Goal: Contribute content: Contribute content

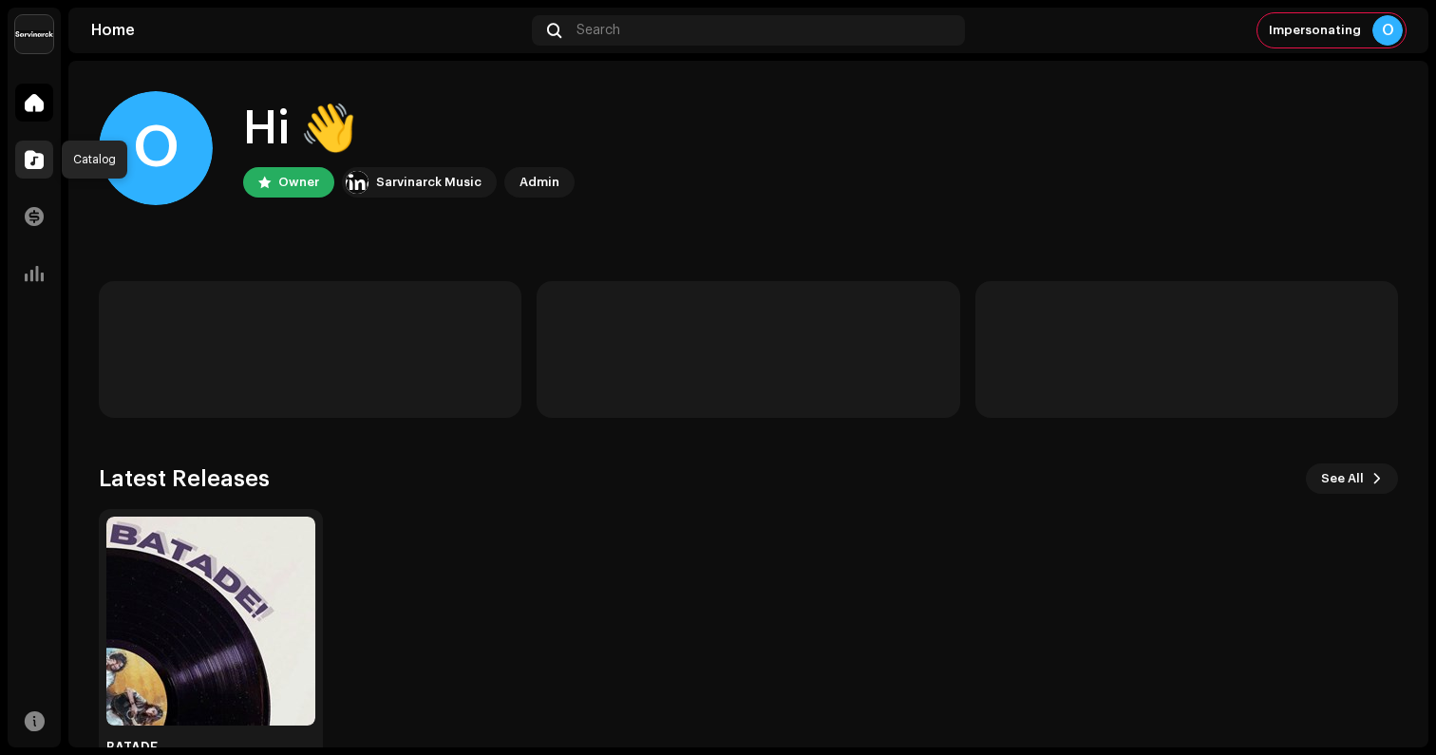
click at [38, 161] on span at bounding box center [34, 159] width 19 height 15
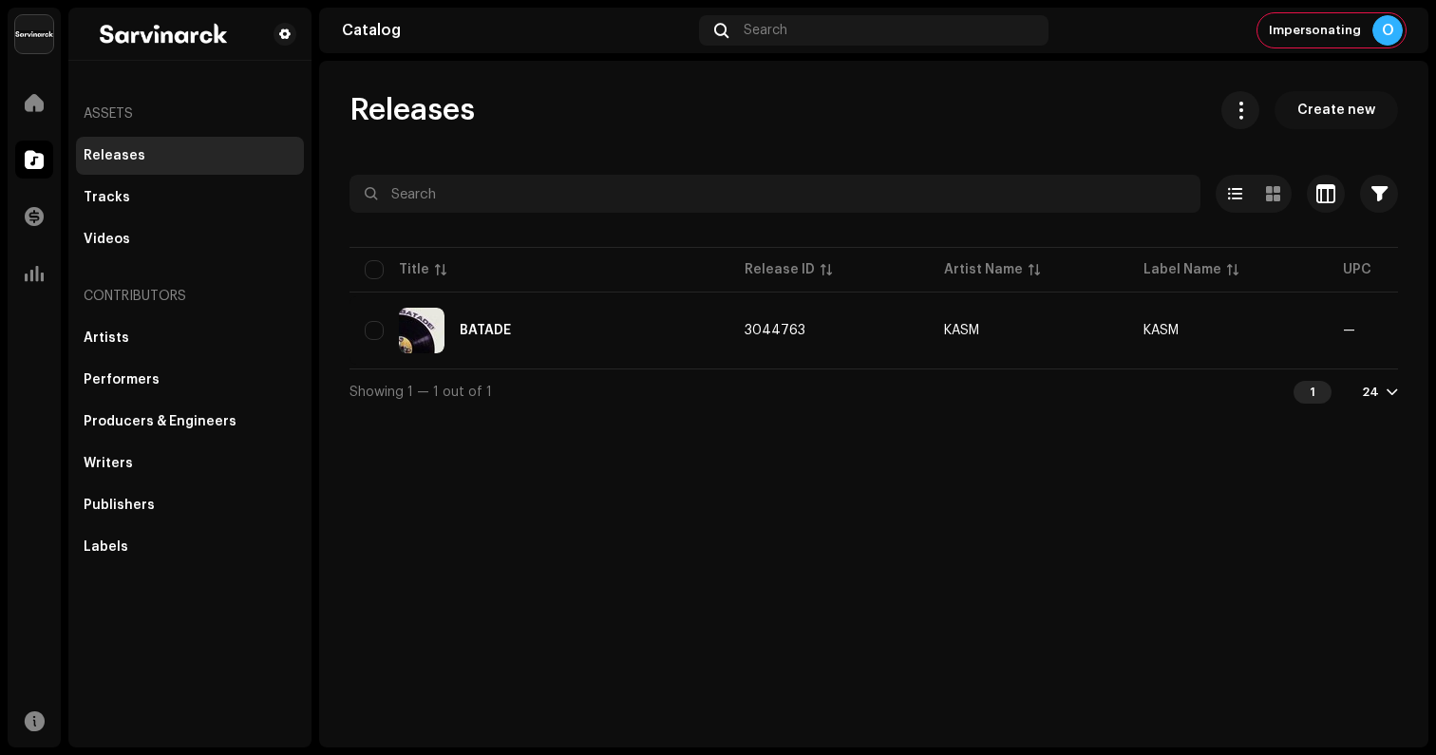
click at [1343, 121] on span "Create new" at bounding box center [1337, 110] width 78 height 38
click at [1329, 104] on span "Create new" at bounding box center [1337, 110] width 78 height 38
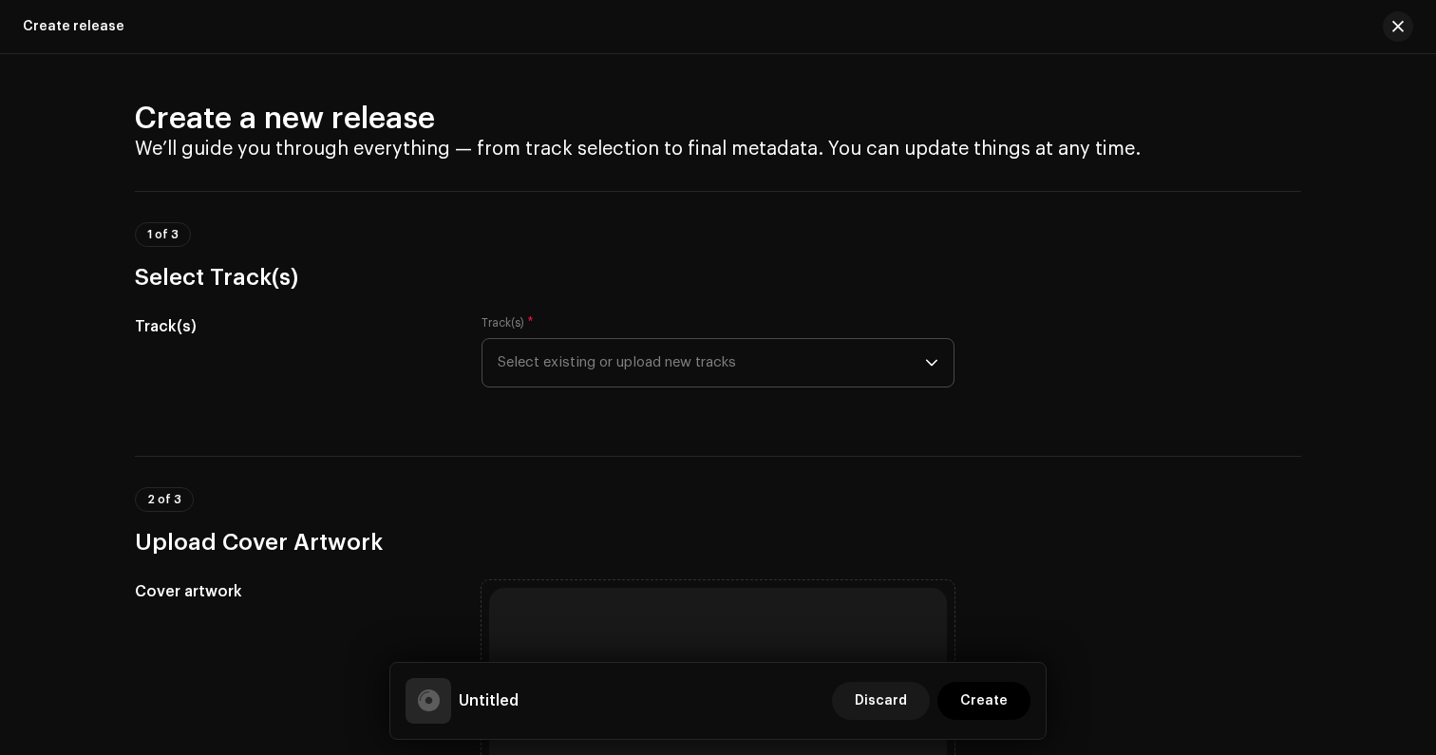
click at [595, 374] on span "Select existing or upload new tracks" at bounding box center [712, 363] width 428 height 48
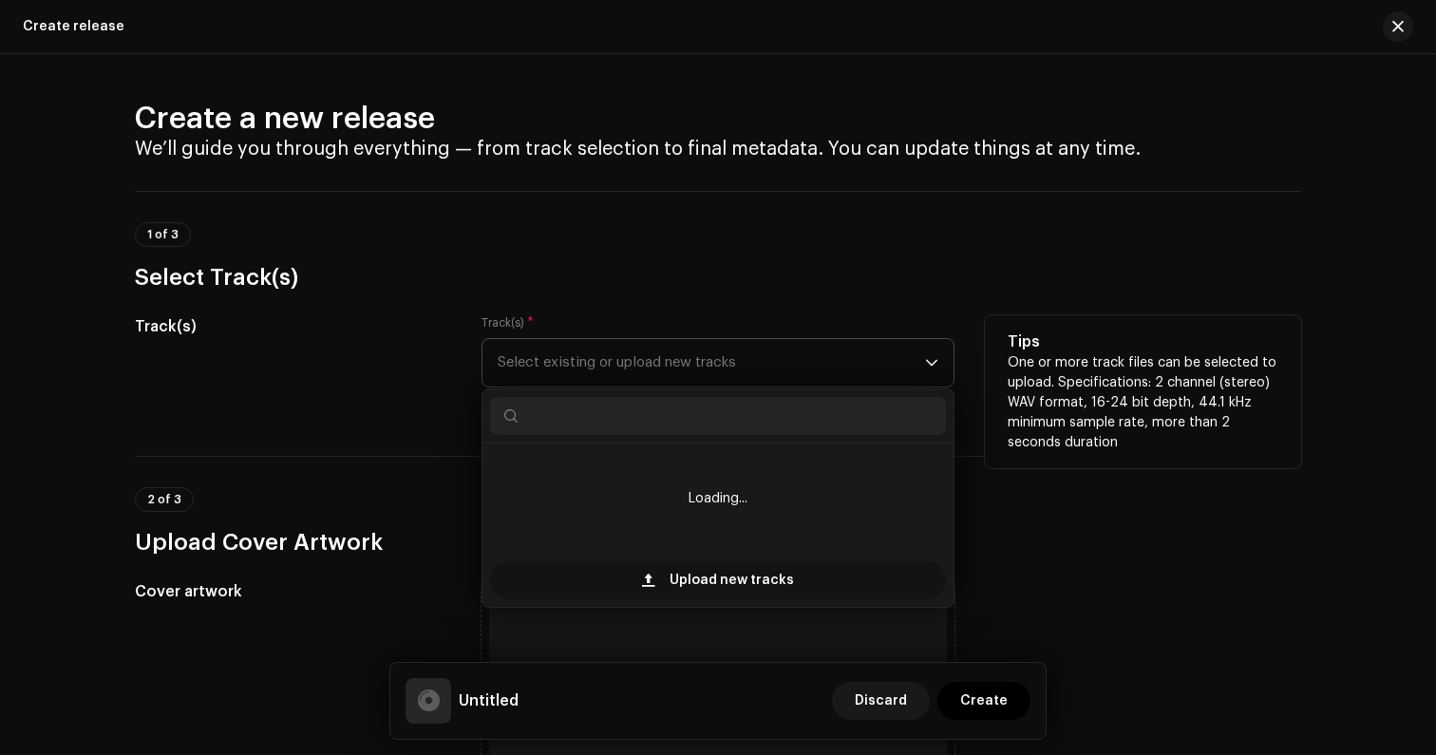
click at [593, 572] on div "Upload new tracks" at bounding box center [718, 580] width 456 height 38
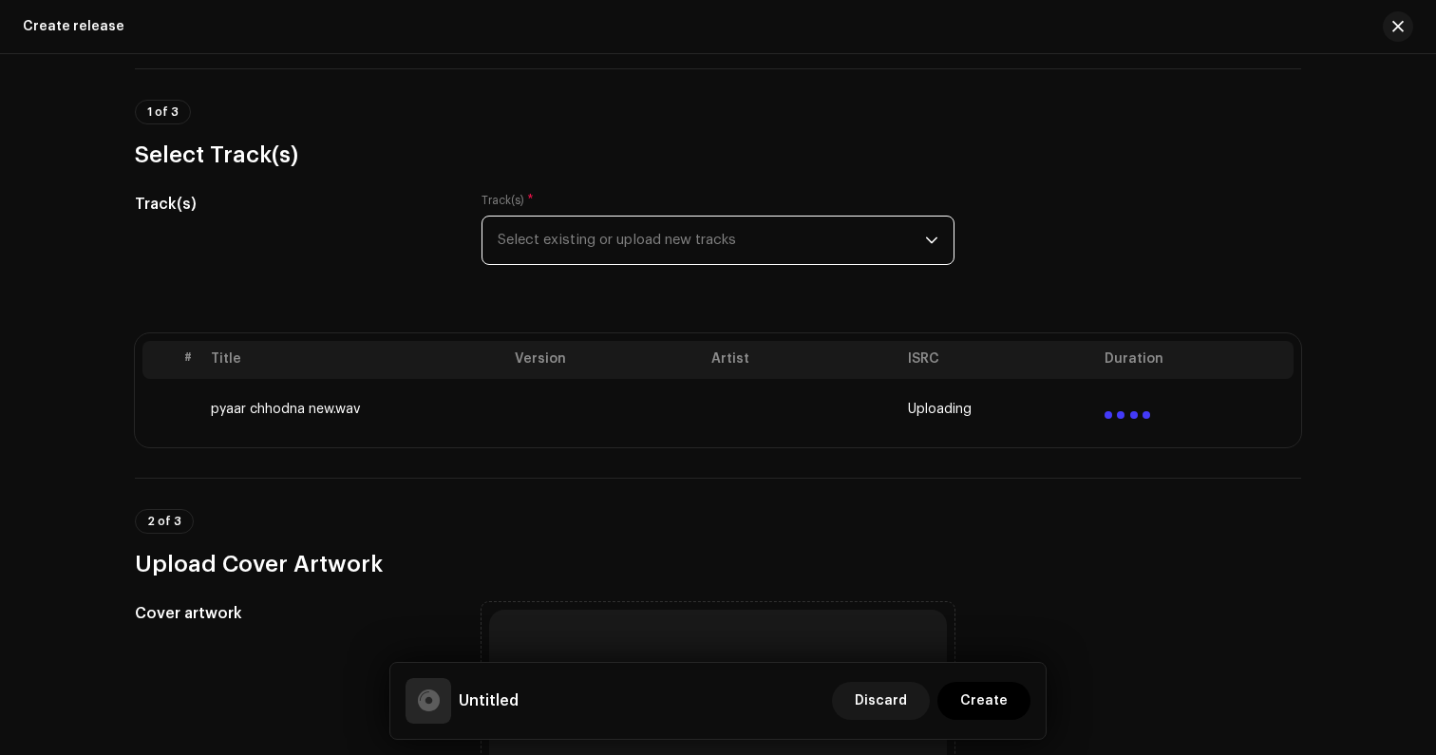
scroll to position [816, 0]
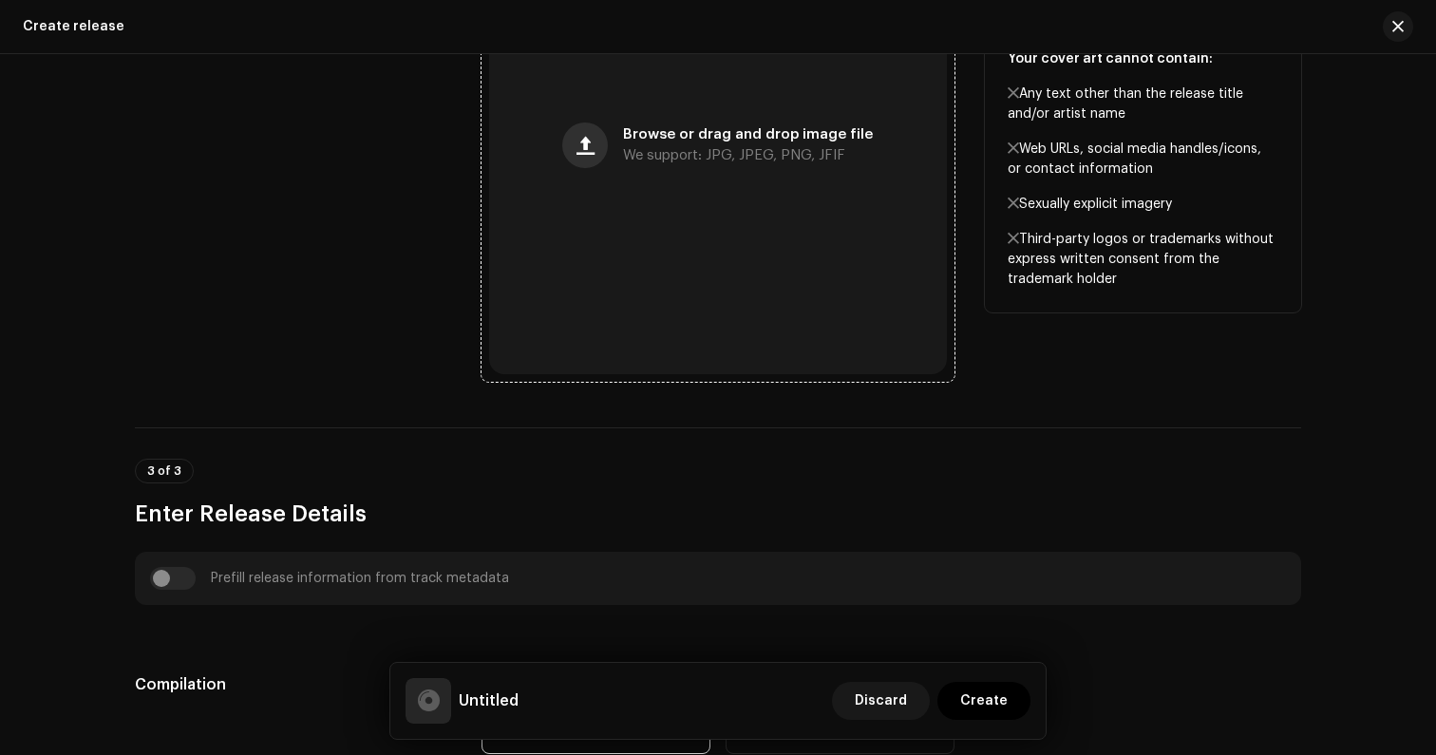
click at [600, 147] on button "button" at bounding box center [585, 146] width 46 height 46
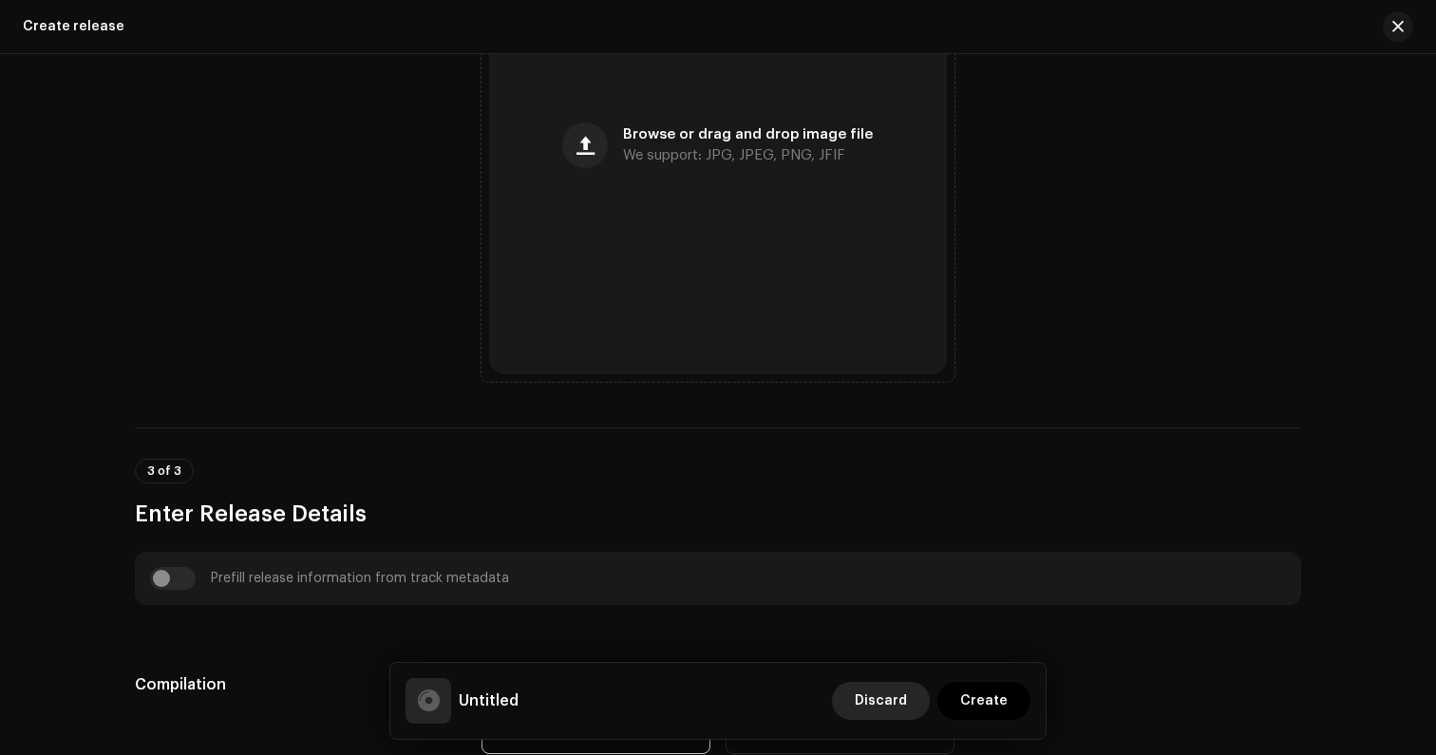
click at [883, 691] on span "Discard" at bounding box center [881, 701] width 52 height 38
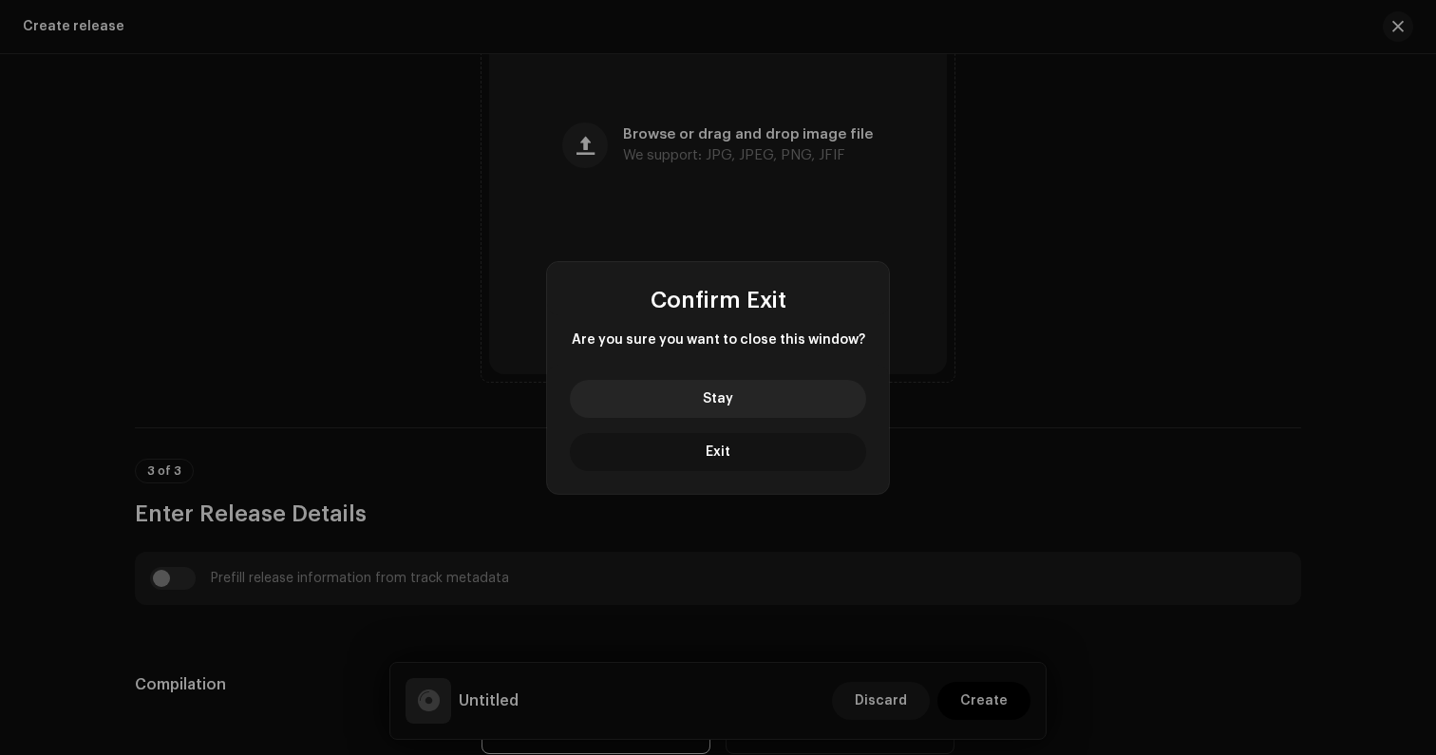
click at [743, 438] on button "Exit" at bounding box center [718, 452] width 296 height 38
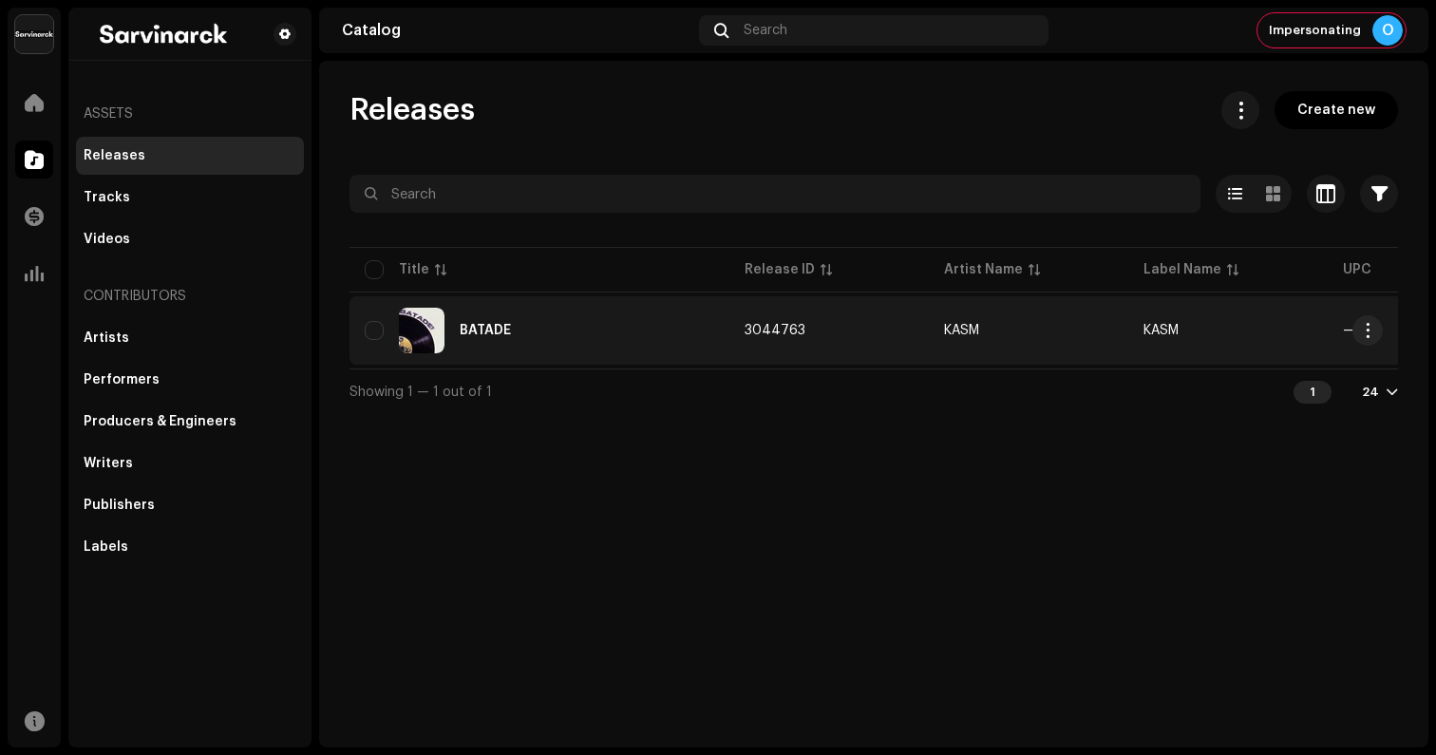
click at [756, 312] on td "3044763" at bounding box center [830, 330] width 200 height 68
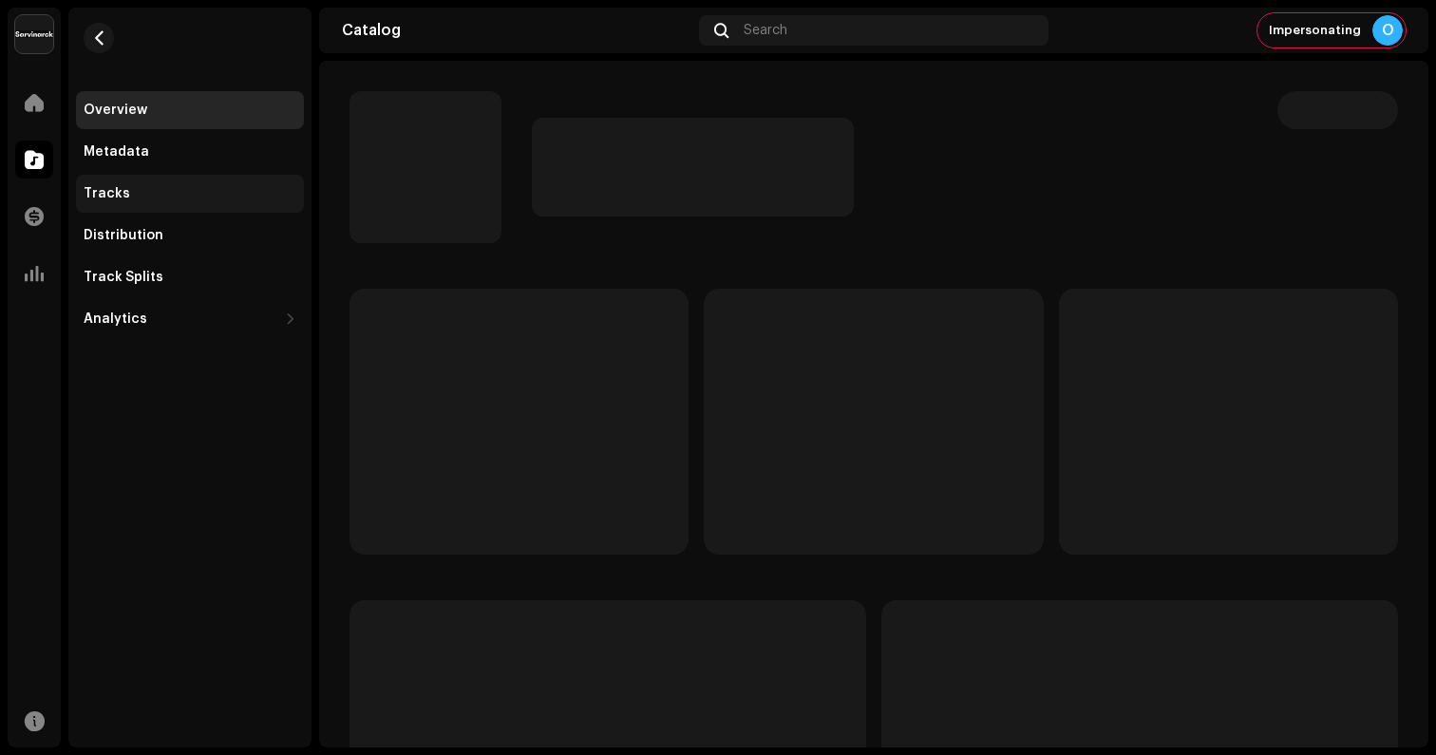
click at [150, 193] on div "Tracks" at bounding box center [190, 193] width 213 height 15
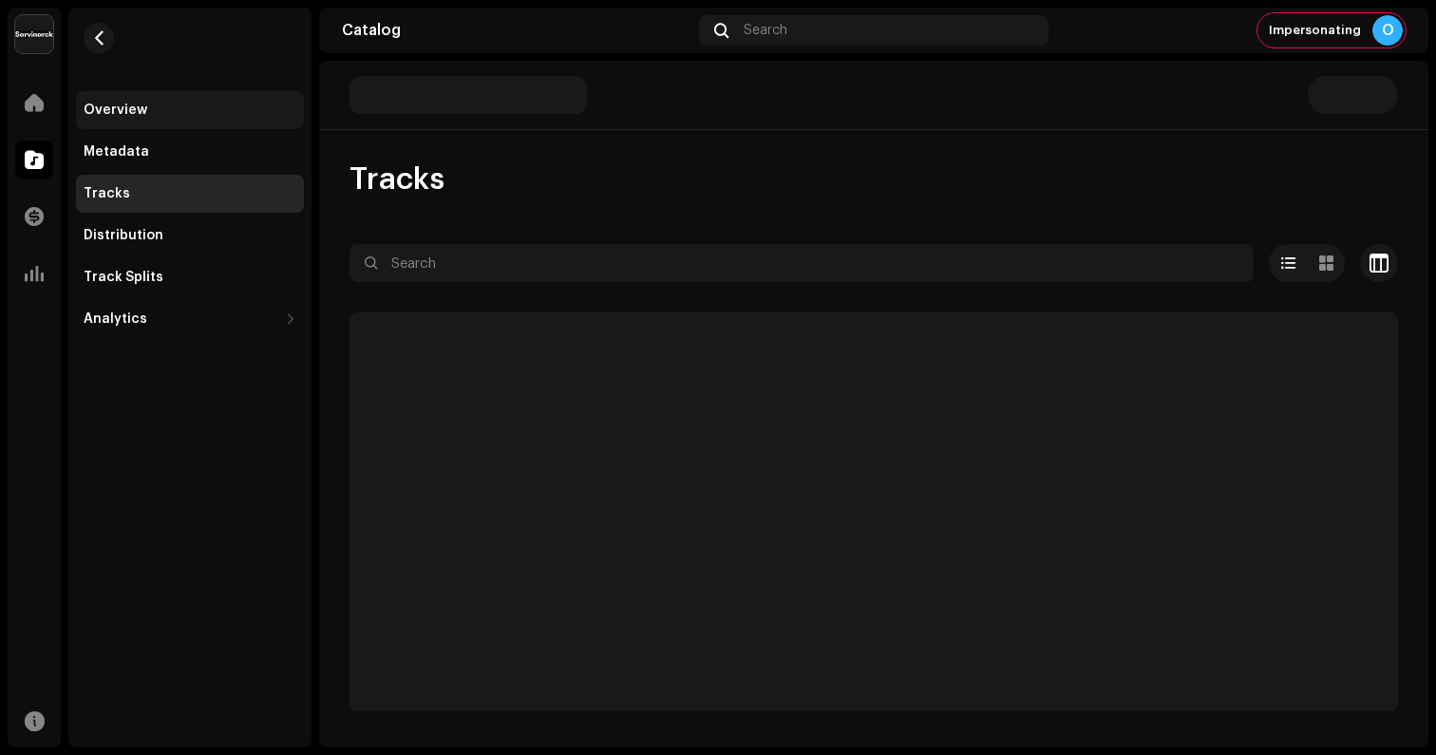
drag, startPoint x: 103, startPoint y: 38, endPoint x: 124, endPoint y: 98, distance: 63.7
click at [124, 98] on navigation-secondary-details-release "Overview Metadata Tracks Distribution Track Splits Analytics Consumption Engage…" at bounding box center [190, 186] width 228 height 304
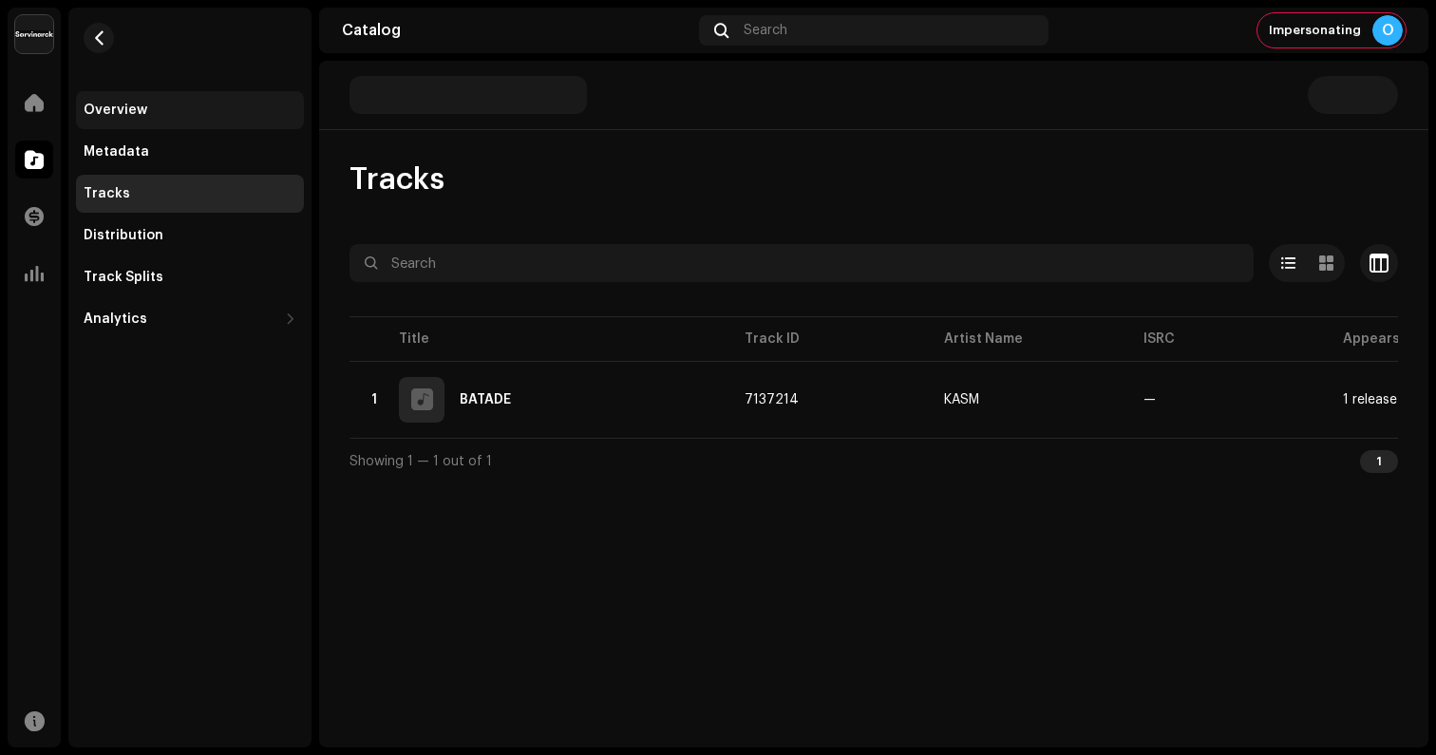
click at [149, 118] on div "Overview" at bounding box center [190, 110] width 228 height 38
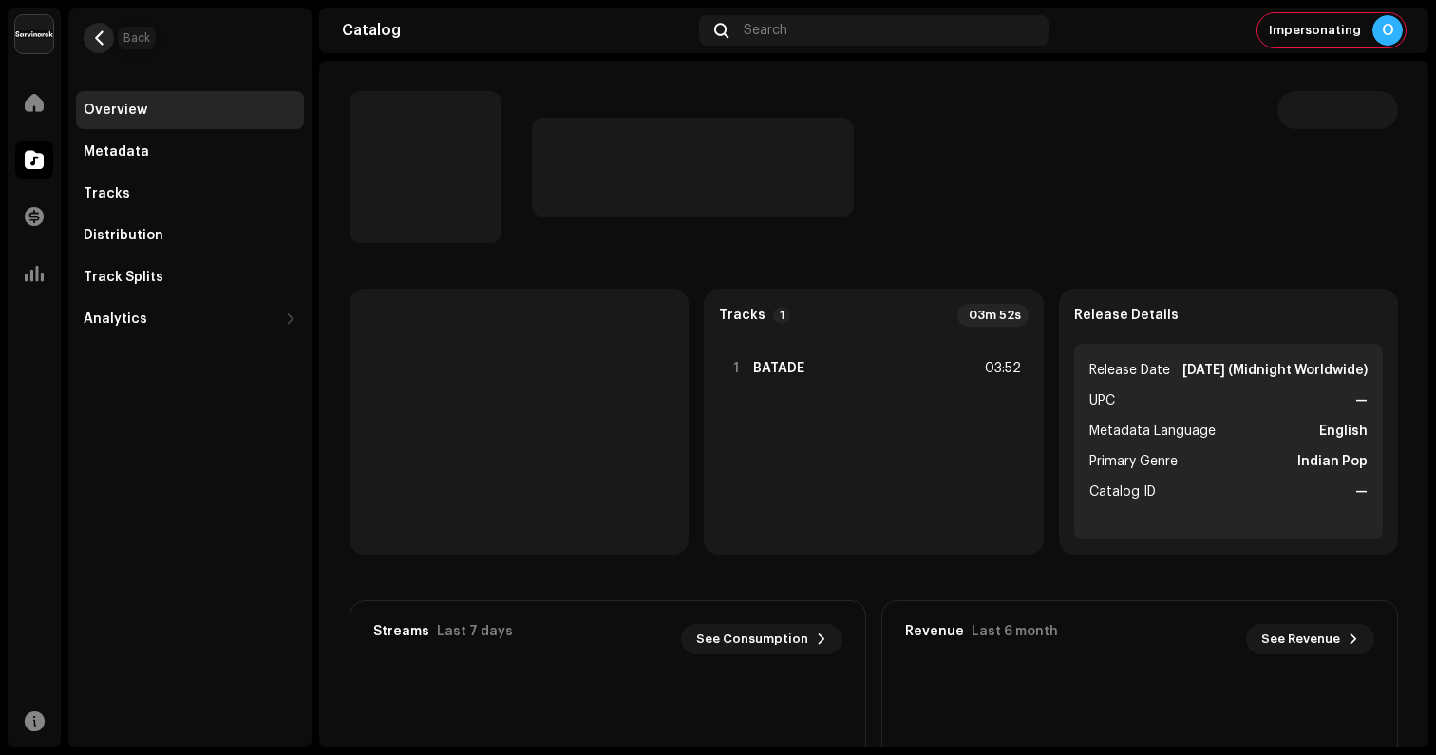
click at [107, 38] on button "button" at bounding box center [99, 38] width 30 height 30
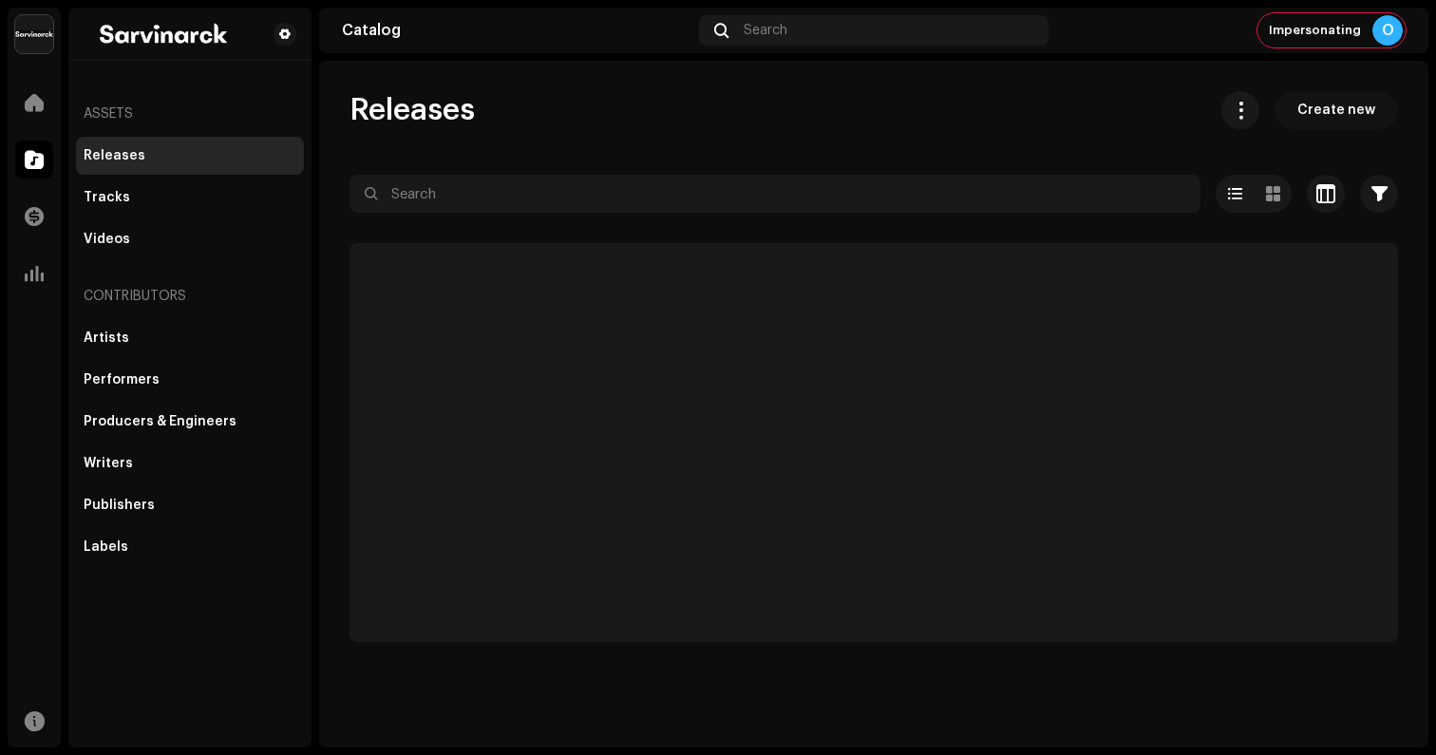
click at [1337, 112] on span "Create new" at bounding box center [1337, 110] width 78 height 38
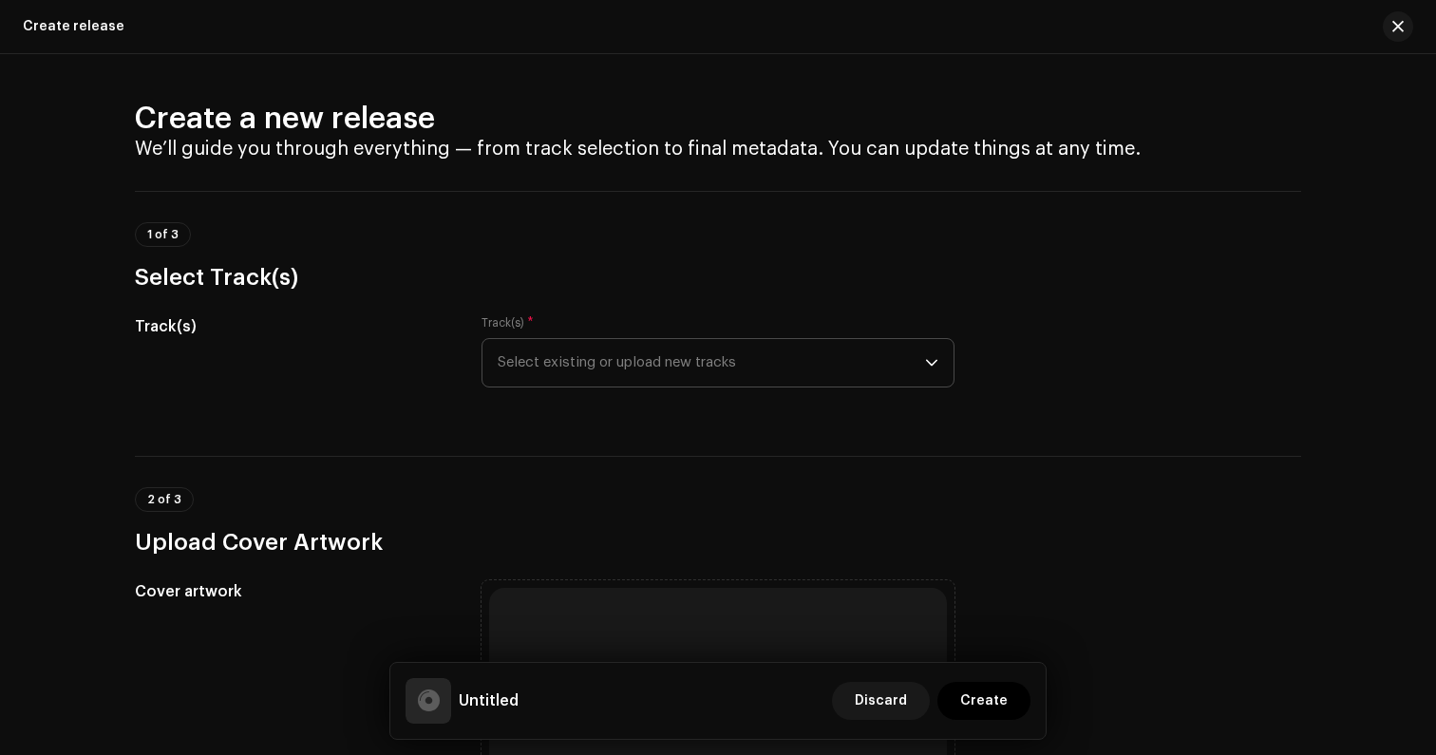
click at [637, 368] on span "Select existing or upload new tracks" at bounding box center [712, 363] width 428 height 48
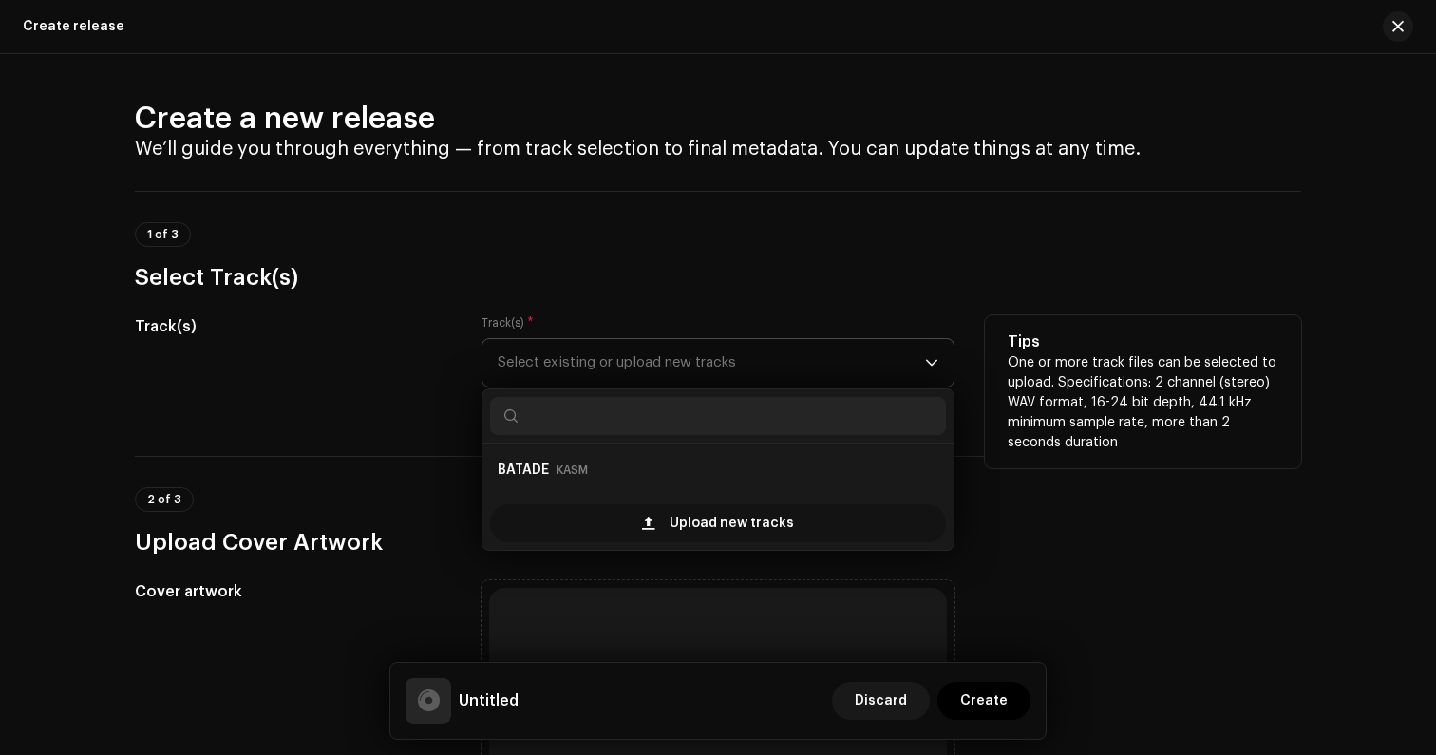
drag, startPoint x: 651, startPoint y: 522, endPoint x: 597, endPoint y: 524, distance: 54.2
click at [597, 525] on div "Upload new tracks" at bounding box center [718, 523] width 456 height 38
